Goal: Task Accomplishment & Management: Manage account settings

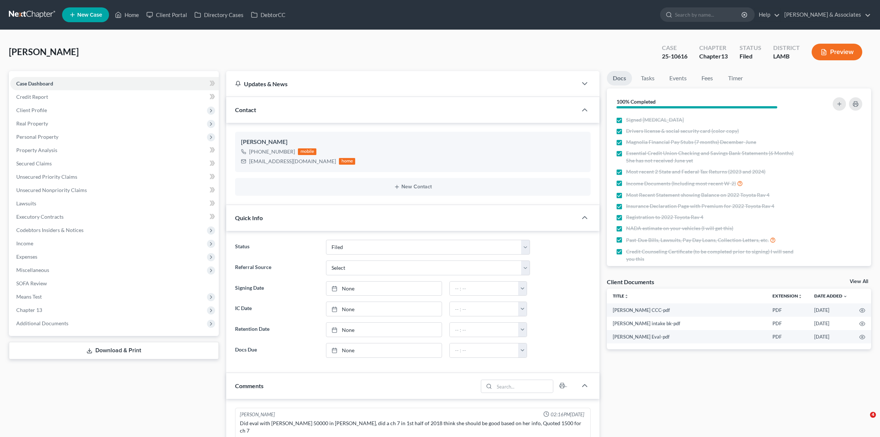
select select "8"
select select "0"
click at [667, 58] on div "25-10616" at bounding box center [675, 56] width 26 height 9
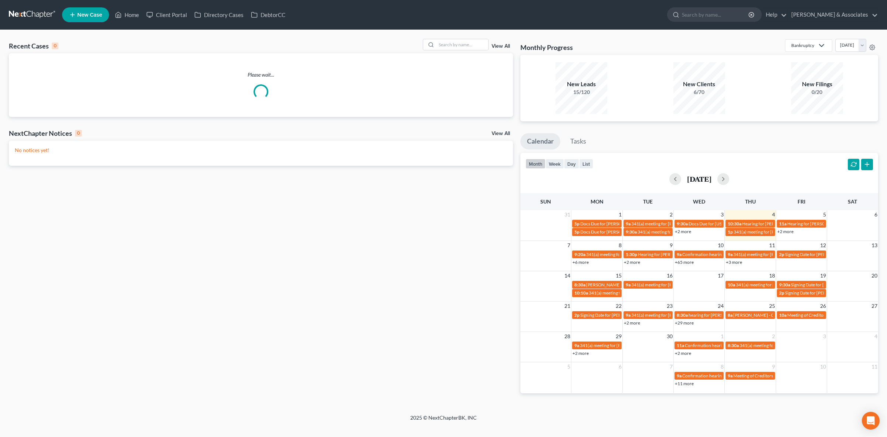
click at [464, 37] on div "Recent Cases 0 View All Please wait... NextChapter Notices 0 View All No notice…" at bounding box center [443, 222] width 887 height 384
click at [476, 44] on input "search" at bounding box center [463, 44] width 52 height 11
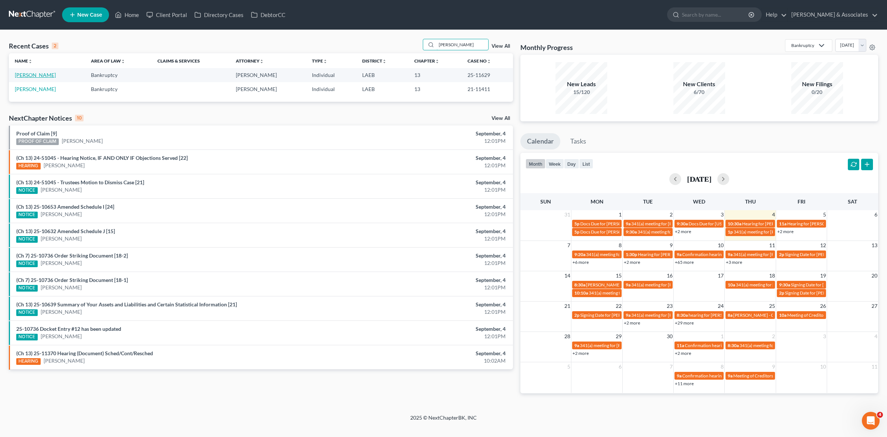
type input "[PERSON_NAME]"
click at [36, 73] on link "[PERSON_NAME]" at bounding box center [35, 75] width 41 height 6
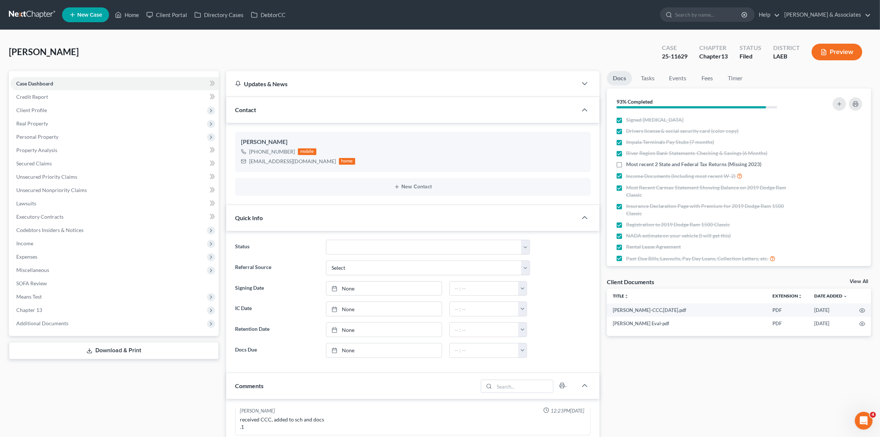
click at [685, 54] on div "25-11629" at bounding box center [675, 56] width 26 height 9
copy div "25-11629"
click at [31, 15] on link at bounding box center [32, 14] width 47 height 13
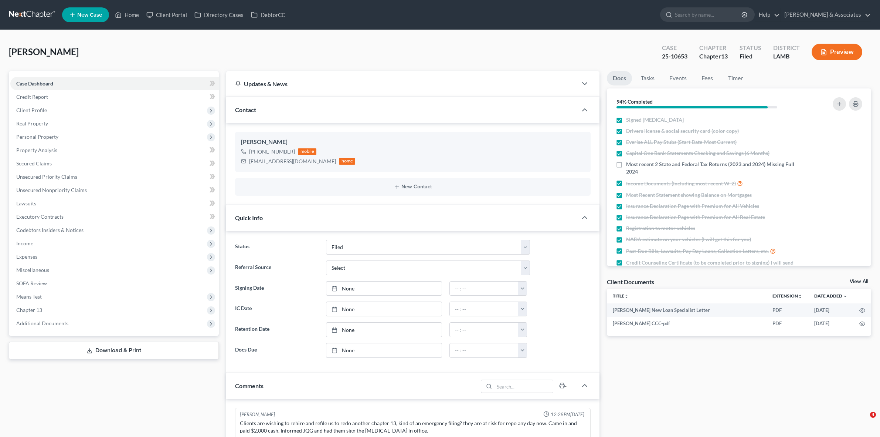
select select "8"
select select "0"
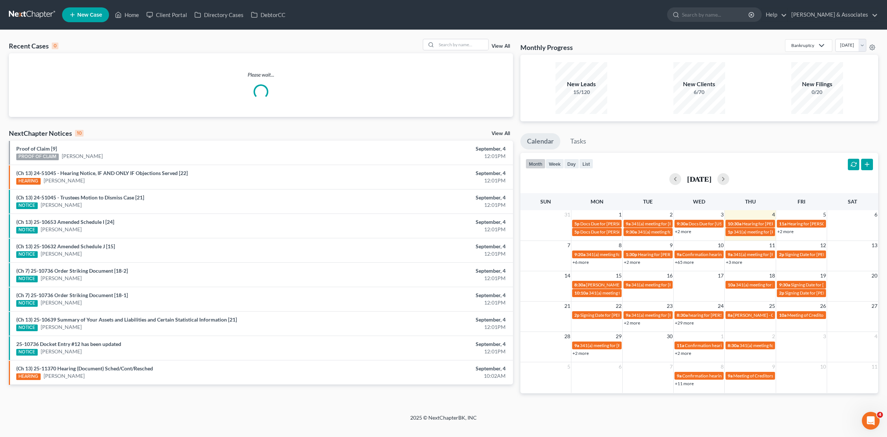
click at [579, 261] on link "+6 more" at bounding box center [581, 262] width 16 height 6
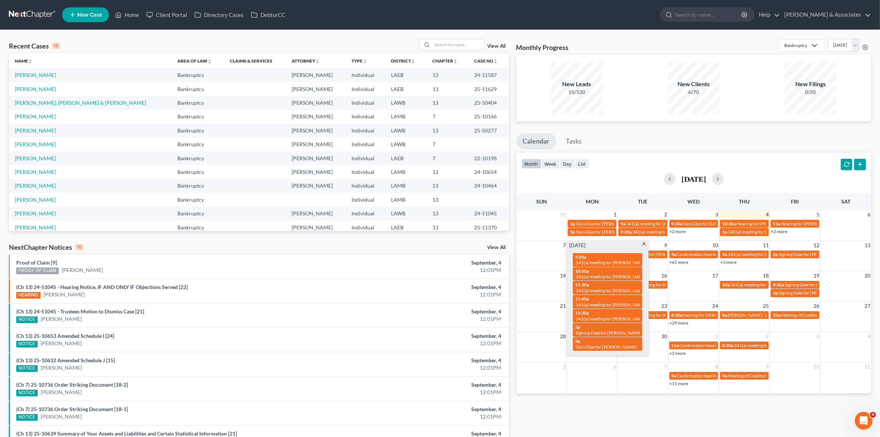
click at [629, 401] on div "Monthly Progress Bankruptcy Bankruptcy Business Formation and Planning Collecti…" at bounding box center [694, 274] width 362 height 471
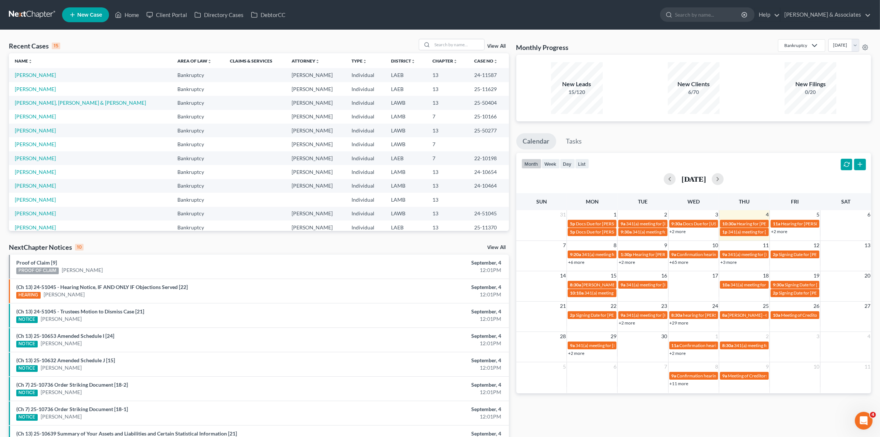
click at [627, 261] on link "+2 more" at bounding box center [627, 262] width 16 height 6
click at [670, 431] on div "Monthly Progress Bankruptcy Bankruptcy Business Formation and Planning Collecti…" at bounding box center [694, 274] width 362 height 471
click at [757, 230] on span "341(a) meeting for [PERSON_NAME] [PERSON_NAME]" at bounding box center [781, 232] width 107 height 6
select select "Days"
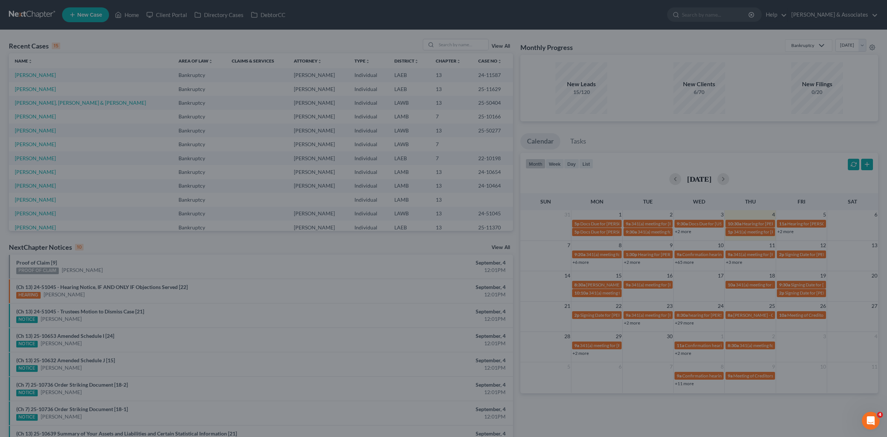
click at [729, 171] on div "Edit Event × Event Title * 341(a) meeting for Cheryl Boydell Brauner Date 9/4/2…" at bounding box center [443, 218] width 887 height 437
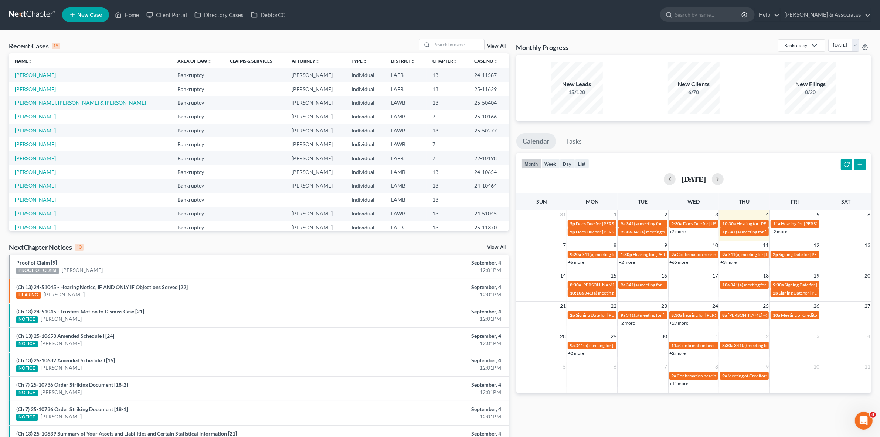
click at [635, 263] on link "+2 more" at bounding box center [627, 262] width 16 height 6
click at [780, 232] on link "+2 more" at bounding box center [779, 232] width 16 height 6
